Goal: Task Accomplishment & Management: Use online tool/utility

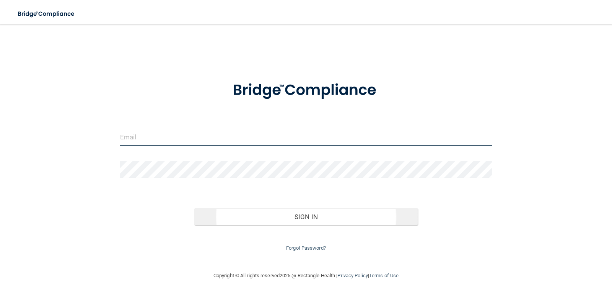
type input "[PERSON_NAME][EMAIL_ADDRESS][PERSON_NAME][DOMAIN_NAME]"
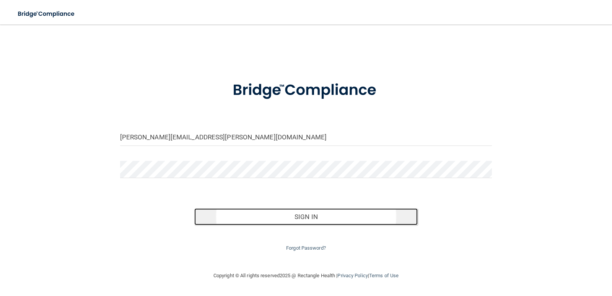
click at [318, 215] on button "Sign In" at bounding box center [305, 216] width 223 height 17
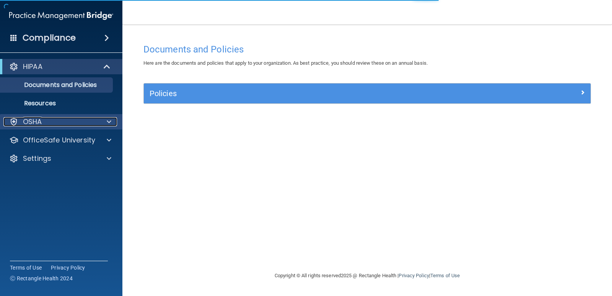
click at [100, 119] on div at bounding box center [107, 121] width 19 height 9
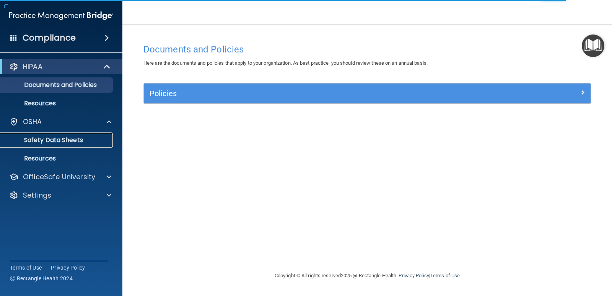
click at [86, 140] on p "Safety Data Sheets" at bounding box center [57, 140] width 104 height 8
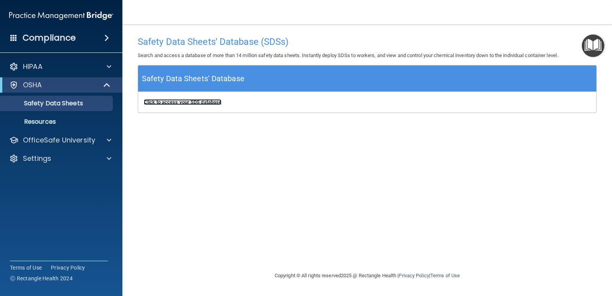
click at [152, 100] on b "Click to access your SDS database" at bounding box center [183, 102] width 78 height 6
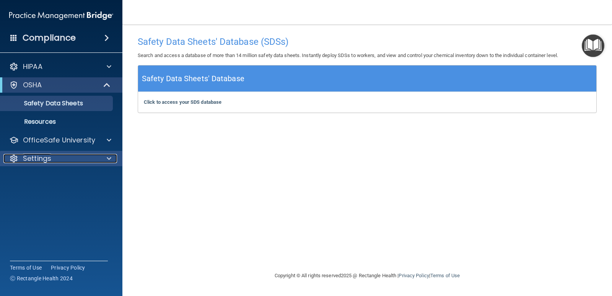
click at [44, 159] on p "Settings" at bounding box center [37, 158] width 28 height 9
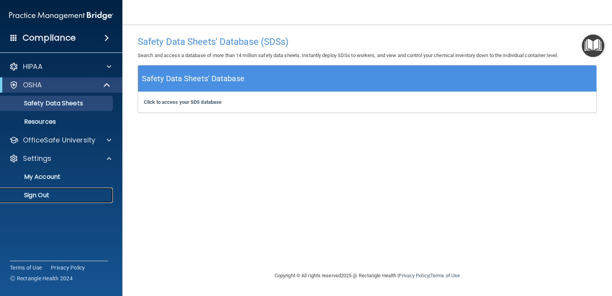
click at [42, 196] on p "Sign Out" at bounding box center [57, 195] width 104 height 8
